Goal: Information Seeking & Learning: Understand process/instructions

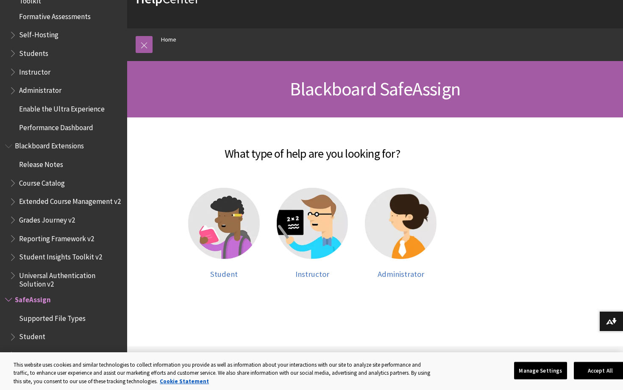
scroll to position [60, 0]
click at [196, 208] on img at bounding box center [224, 223] width 72 height 72
click at [214, 218] on img at bounding box center [224, 223] width 72 height 72
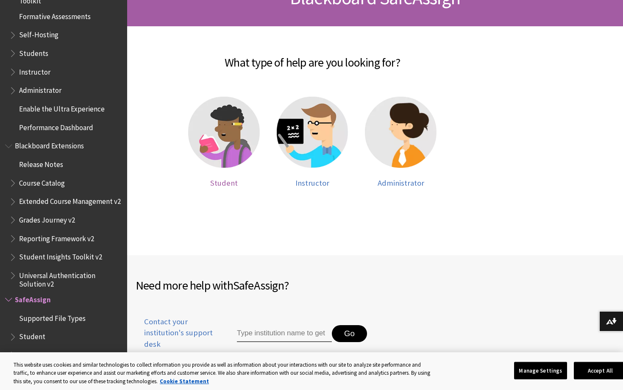
scroll to position [267, 0]
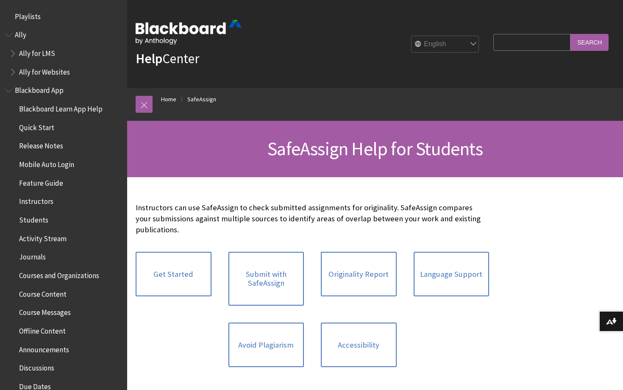
scroll to position [894, 0]
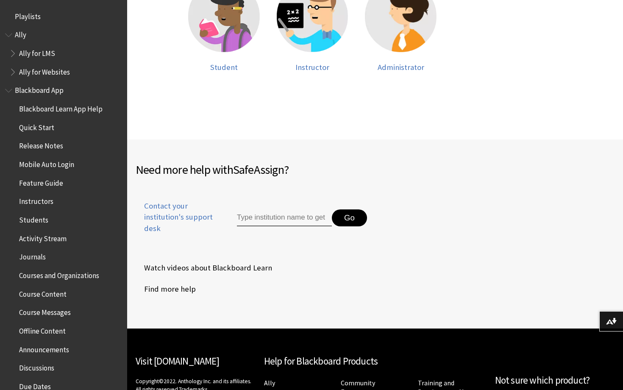
scroll to position [783, 0]
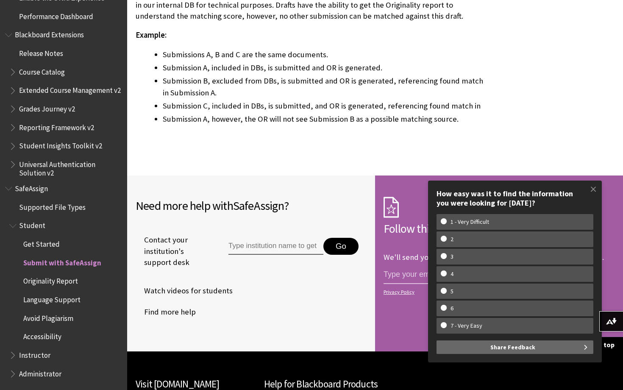
scroll to position [1955, 0]
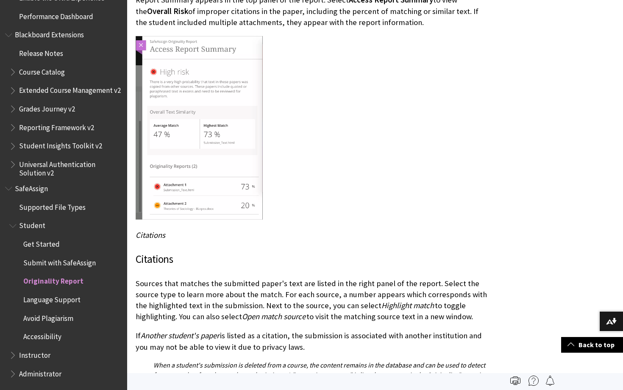
scroll to position [1467, 0]
